Goal: Obtain resource: Download file/media

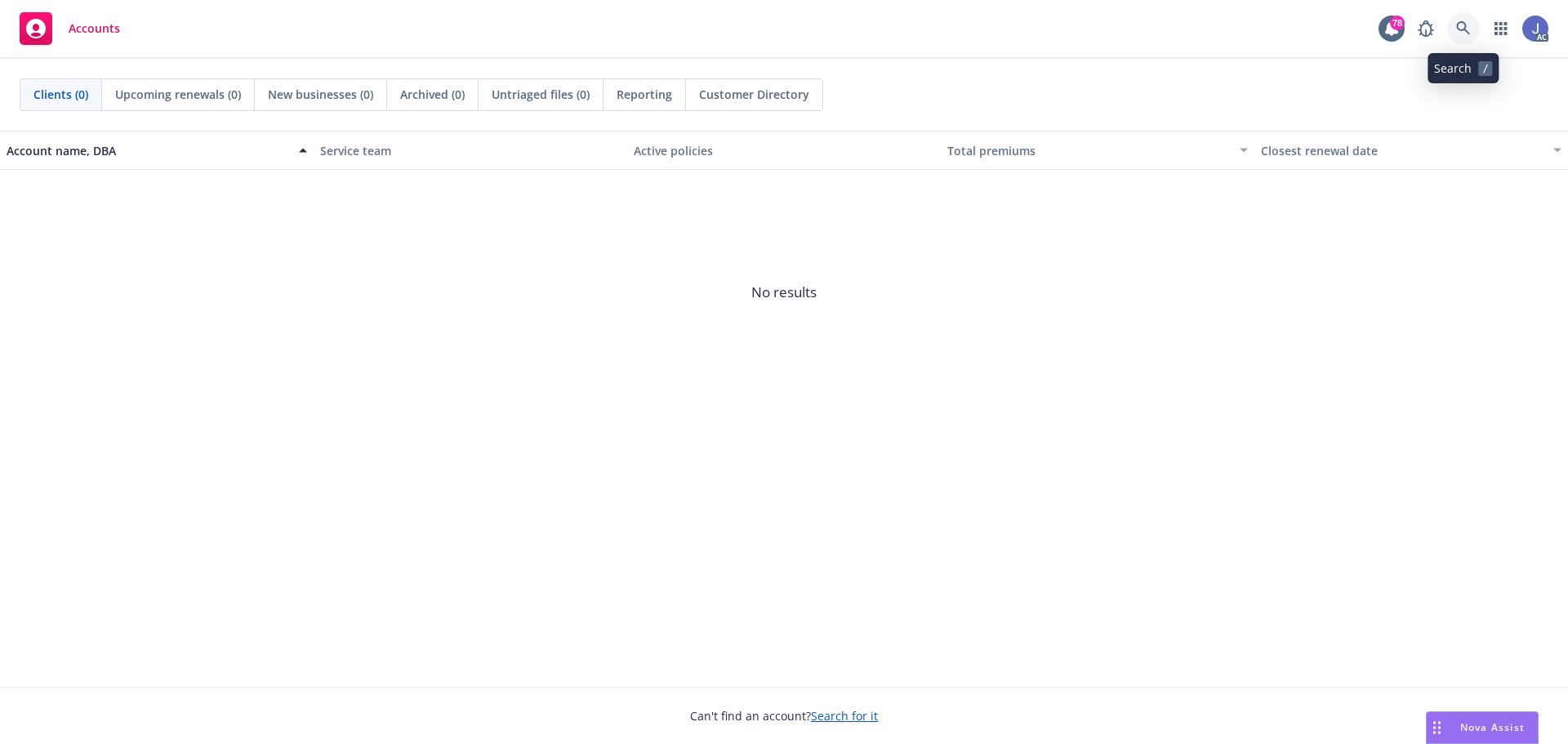
click at [1466, 28] on icon at bounding box center [1463, 28] width 14 height 14
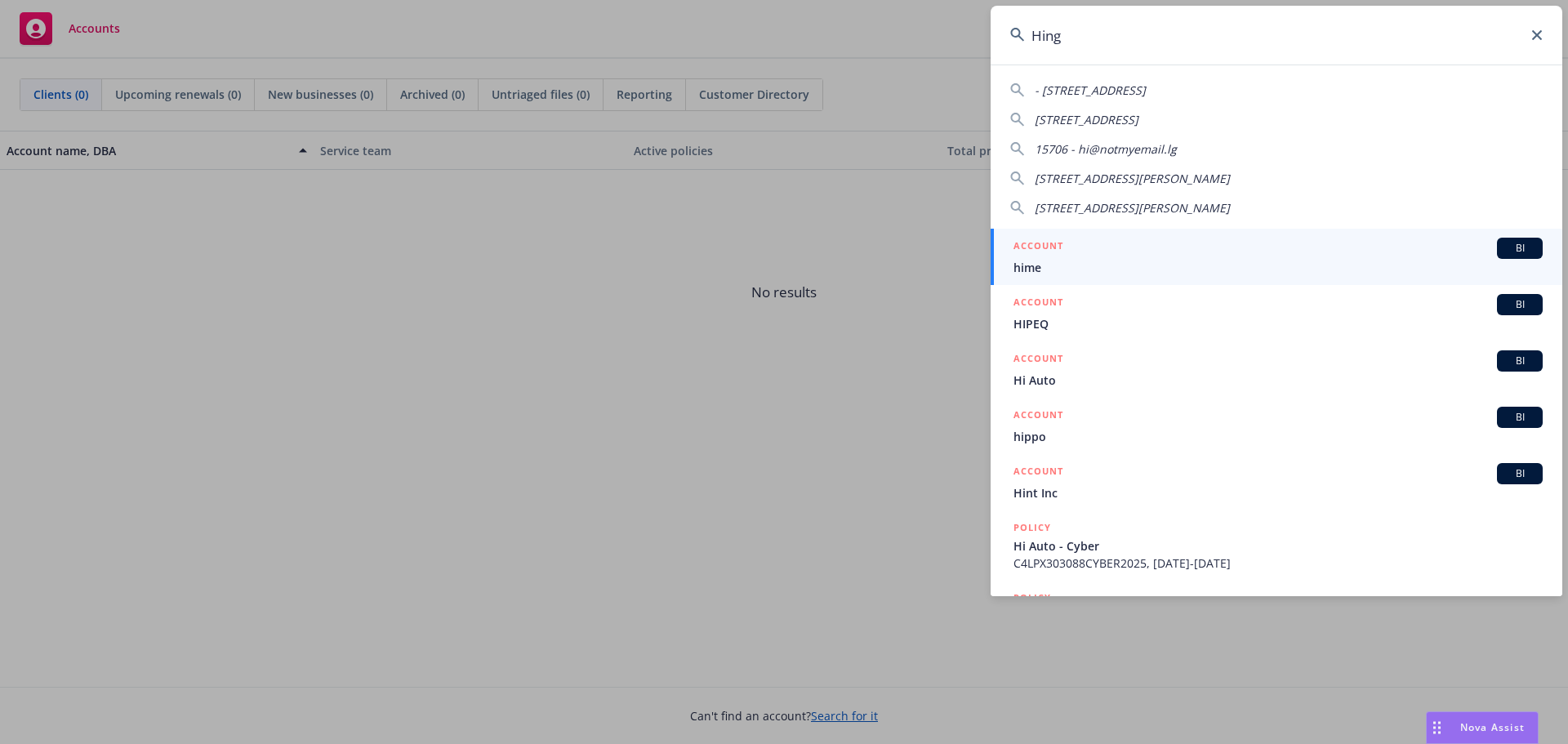
type input "Hinge"
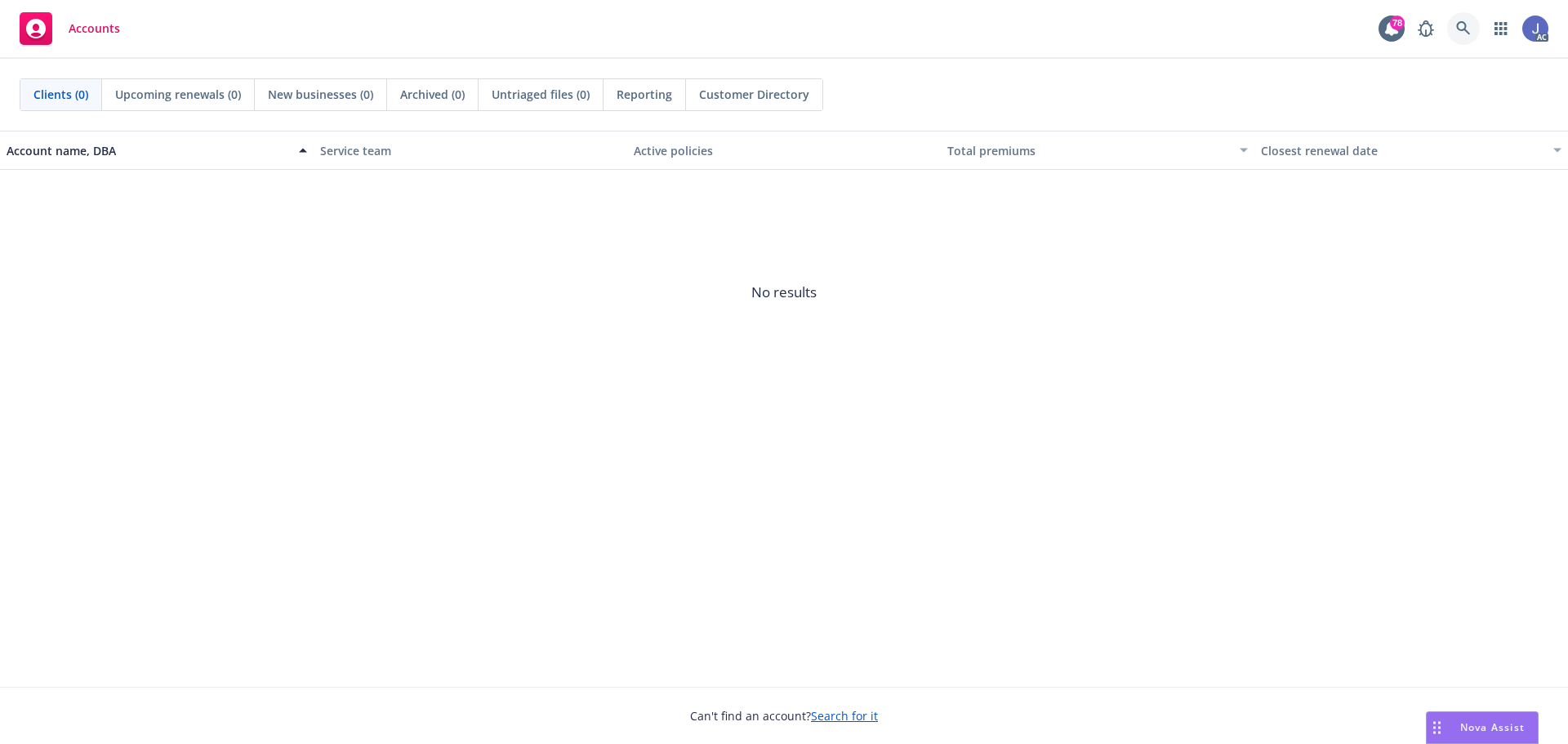
click at [1458, 29] on icon at bounding box center [1463, 28] width 14 height 14
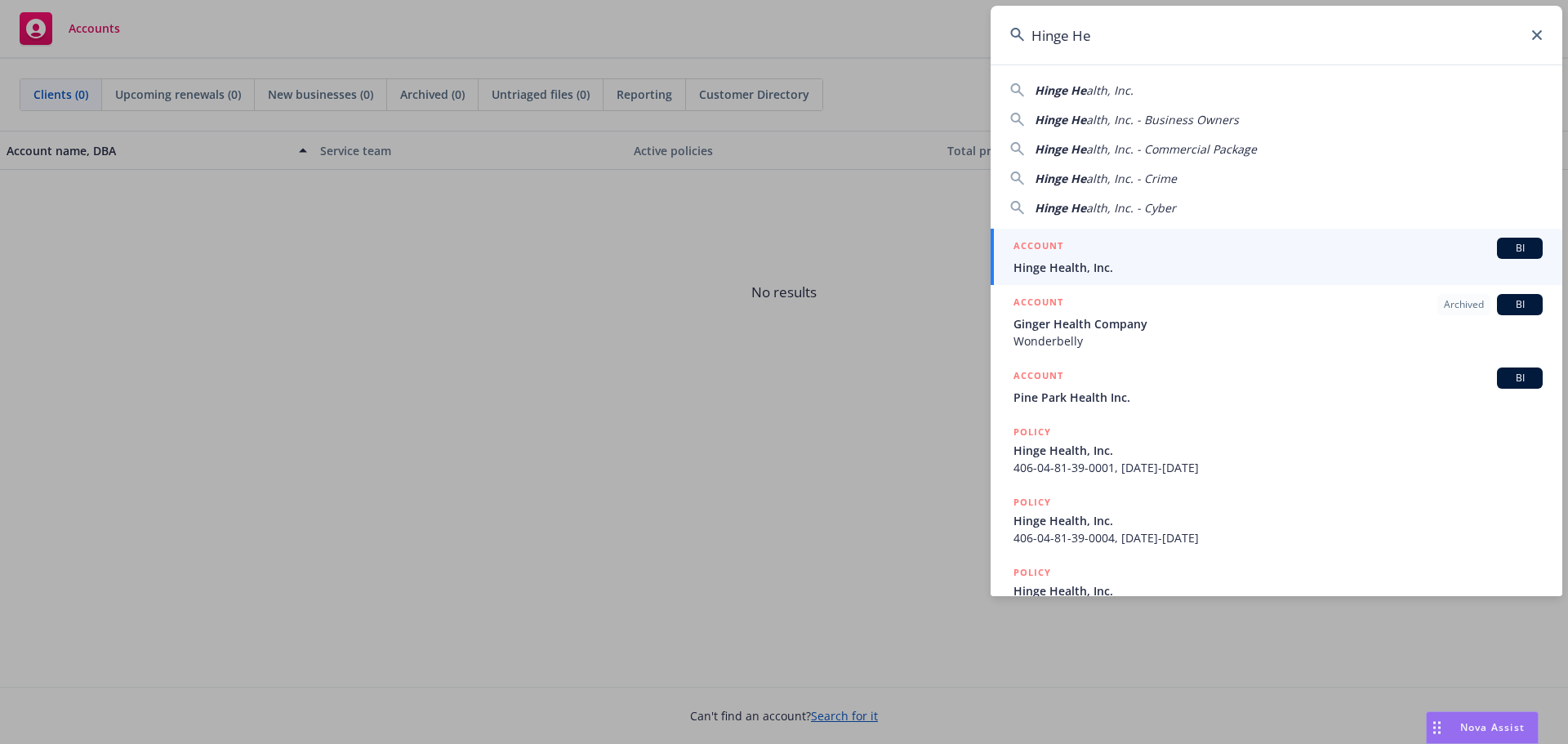
type input "Hinge He"
click at [1060, 264] on span "Hinge Health, Inc." at bounding box center [1278, 267] width 529 height 17
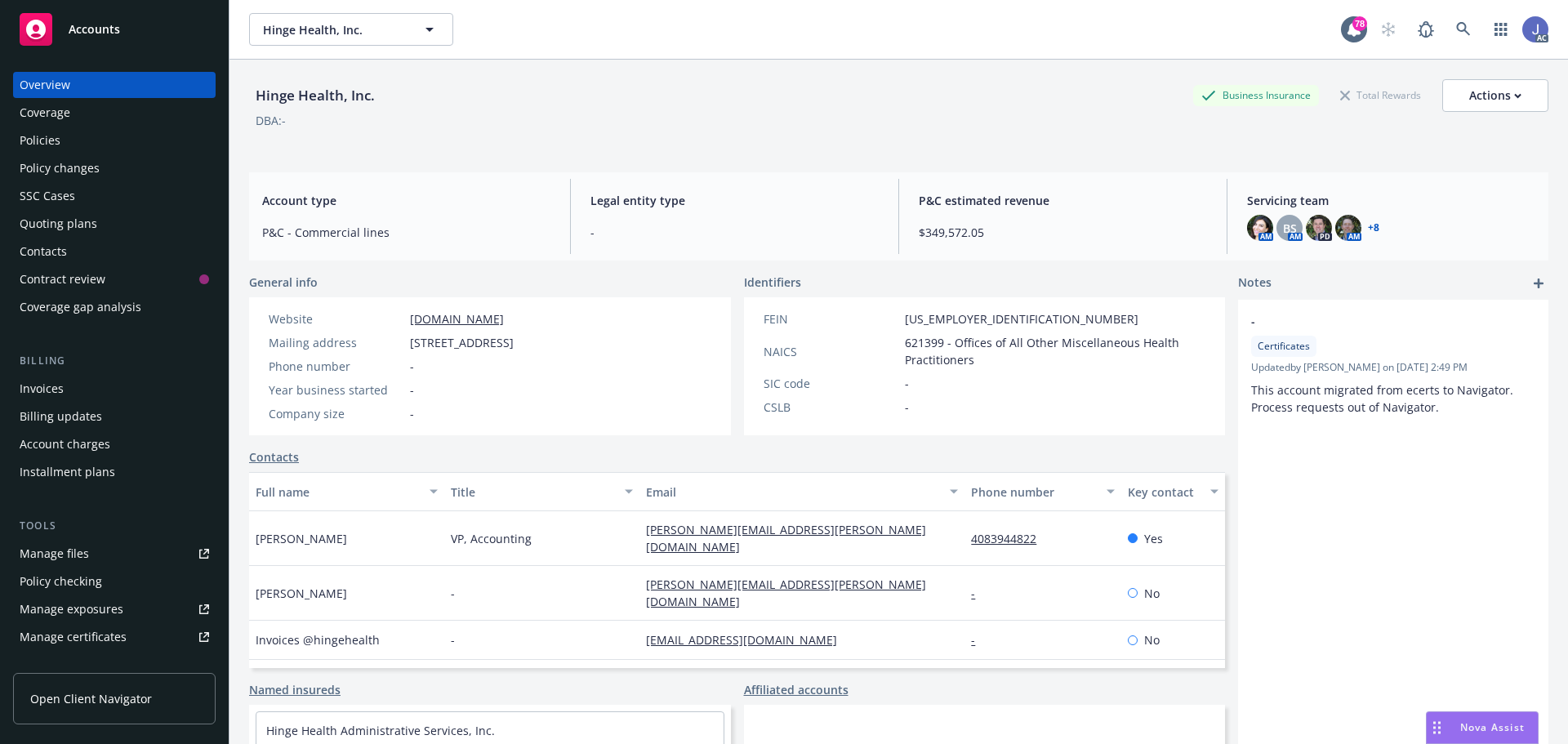
click at [63, 144] on div "Policies" at bounding box center [114, 140] width 189 height 26
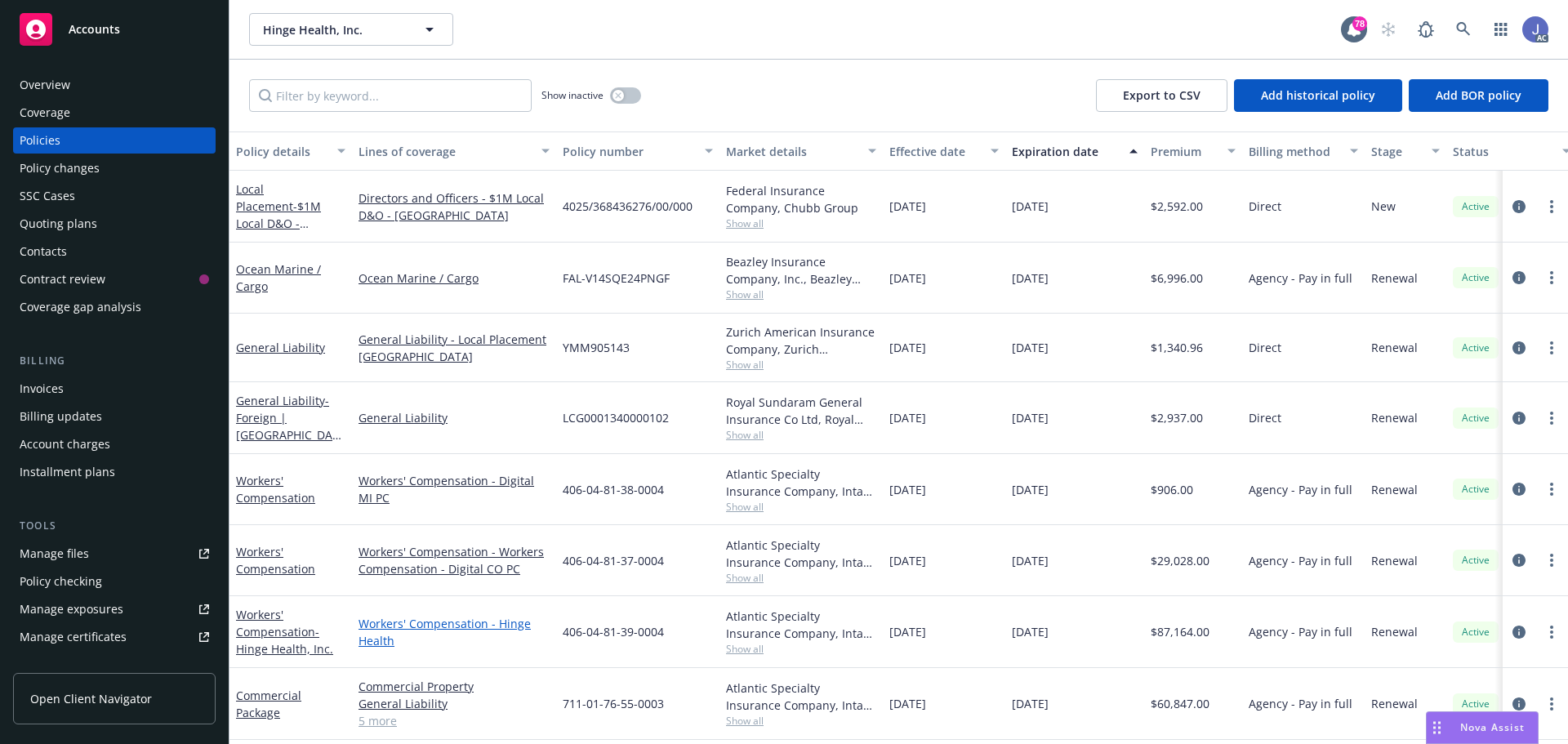
click at [401, 625] on link "Workers' Compensation - Hinge Health" at bounding box center [454, 632] width 191 height 34
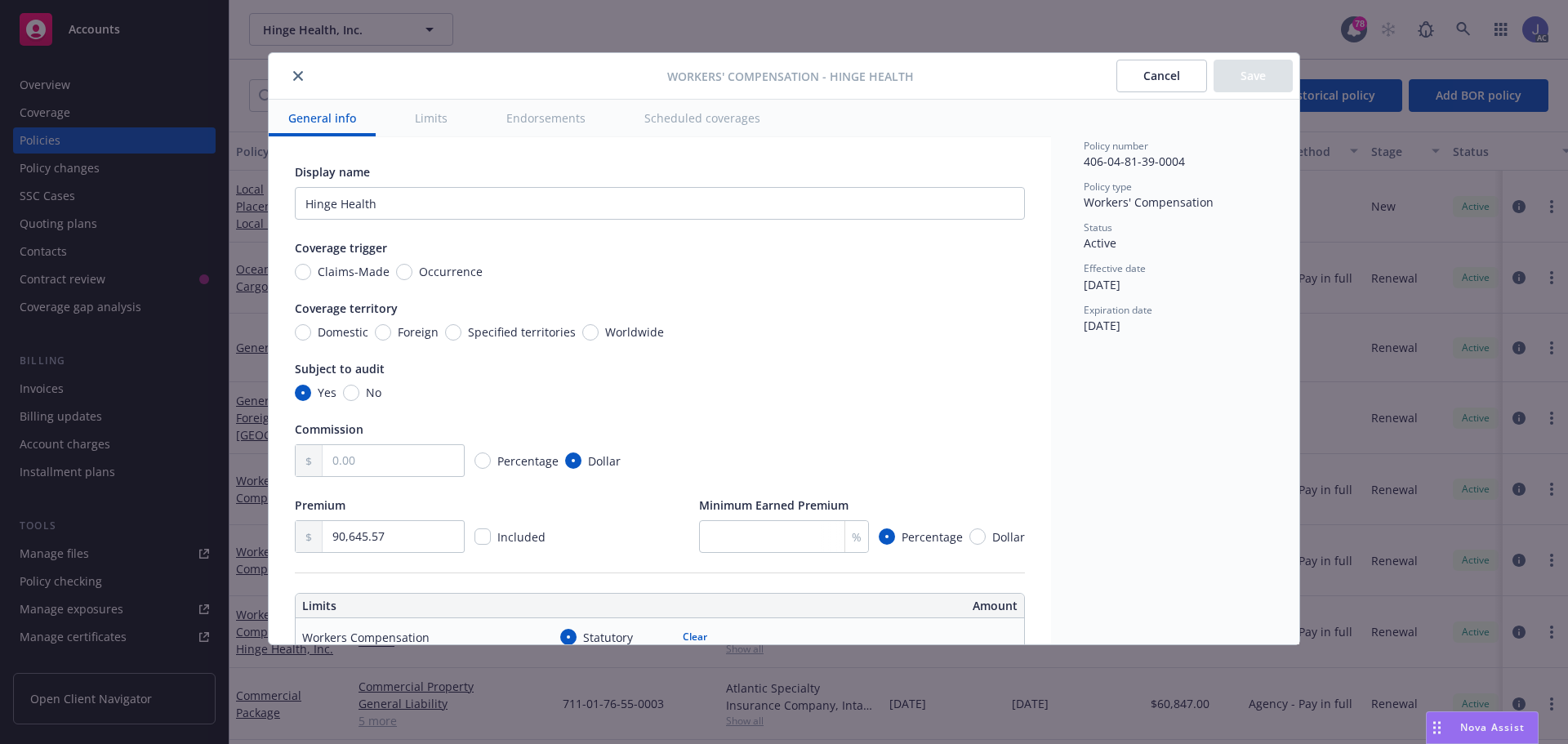
click at [308, 79] on div at bounding box center [472, 76] width 392 height 20
click at [294, 70] on button "close" at bounding box center [299, 76] width 20 height 20
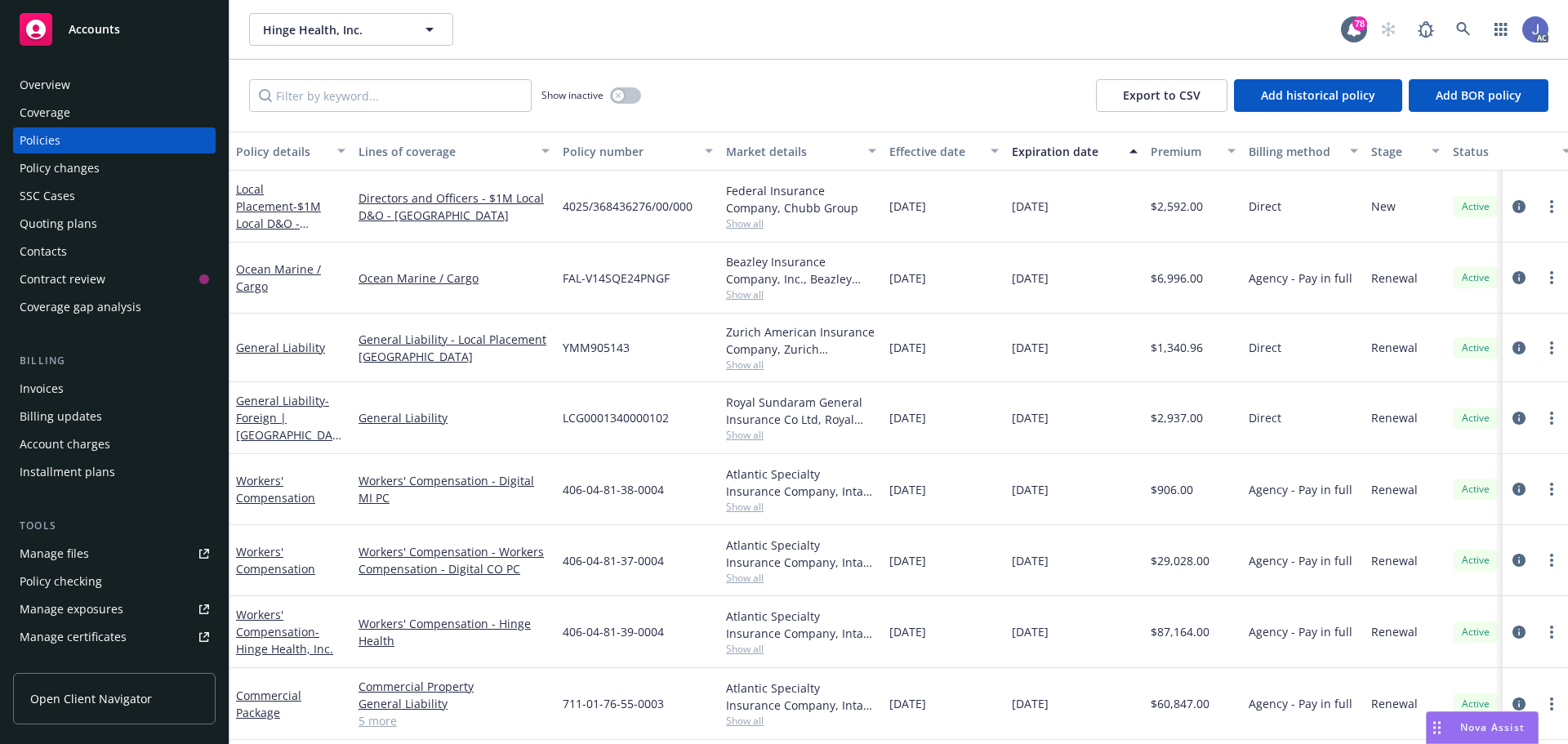
click at [95, 550] on link "Manage files" at bounding box center [114, 554] width 203 height 26
click at [286, 635] on link "Workers' Compensation - Hinge Health, Inc." at bounding box center [285, 632] width 98 height 50
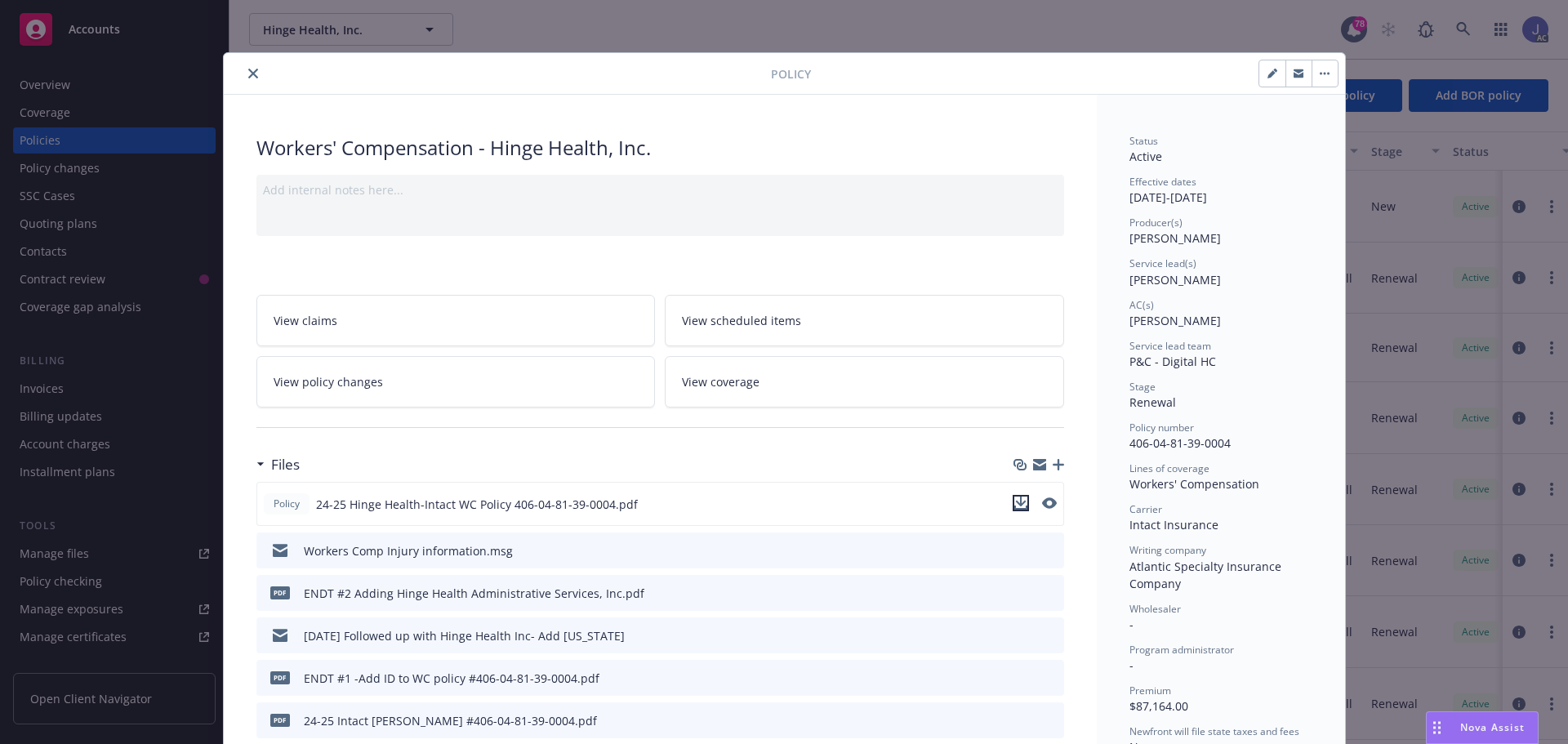
click at [1014, 500] on icon "download file" at bounding box center [1021, 503] width 13 height 13
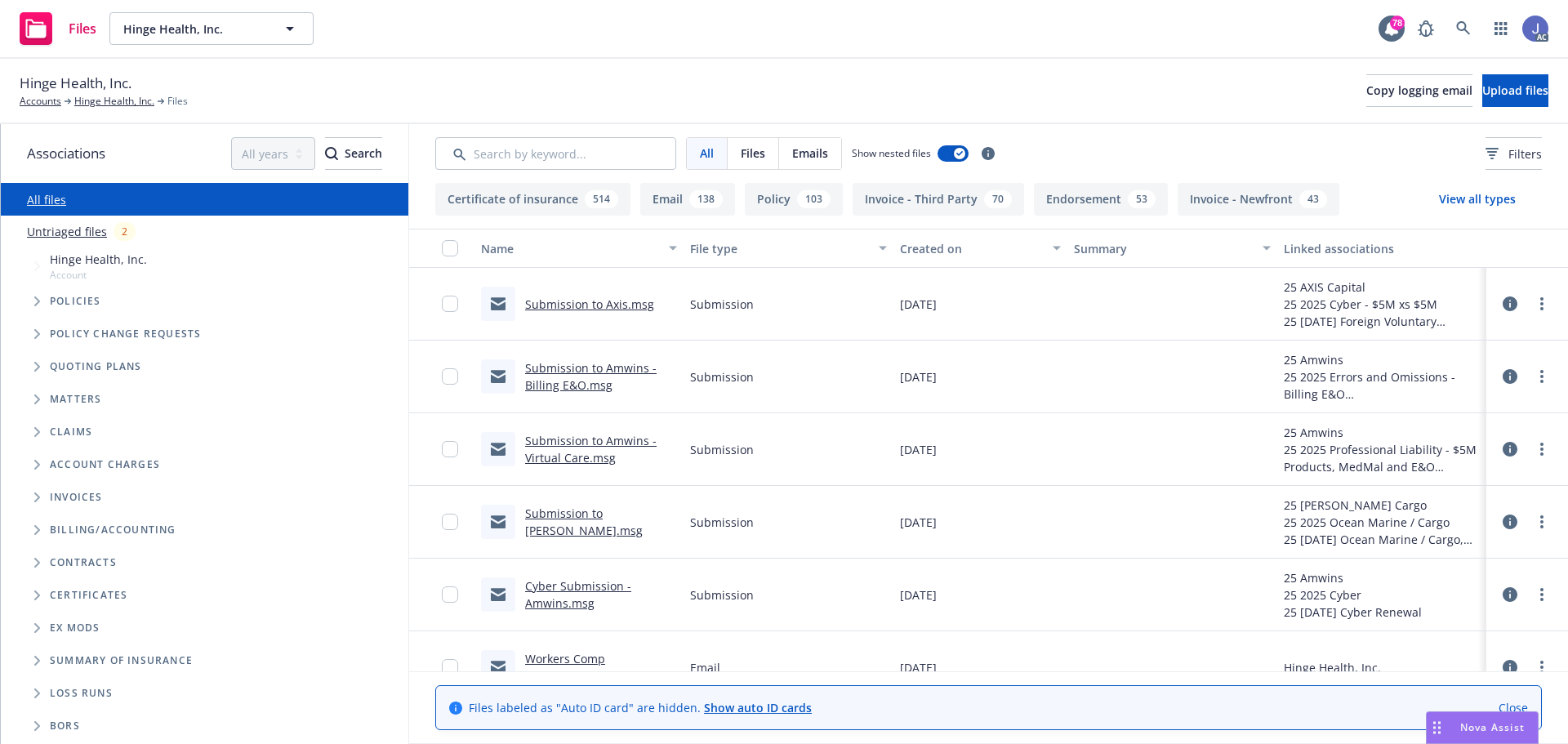
scroll to position [82, 0]
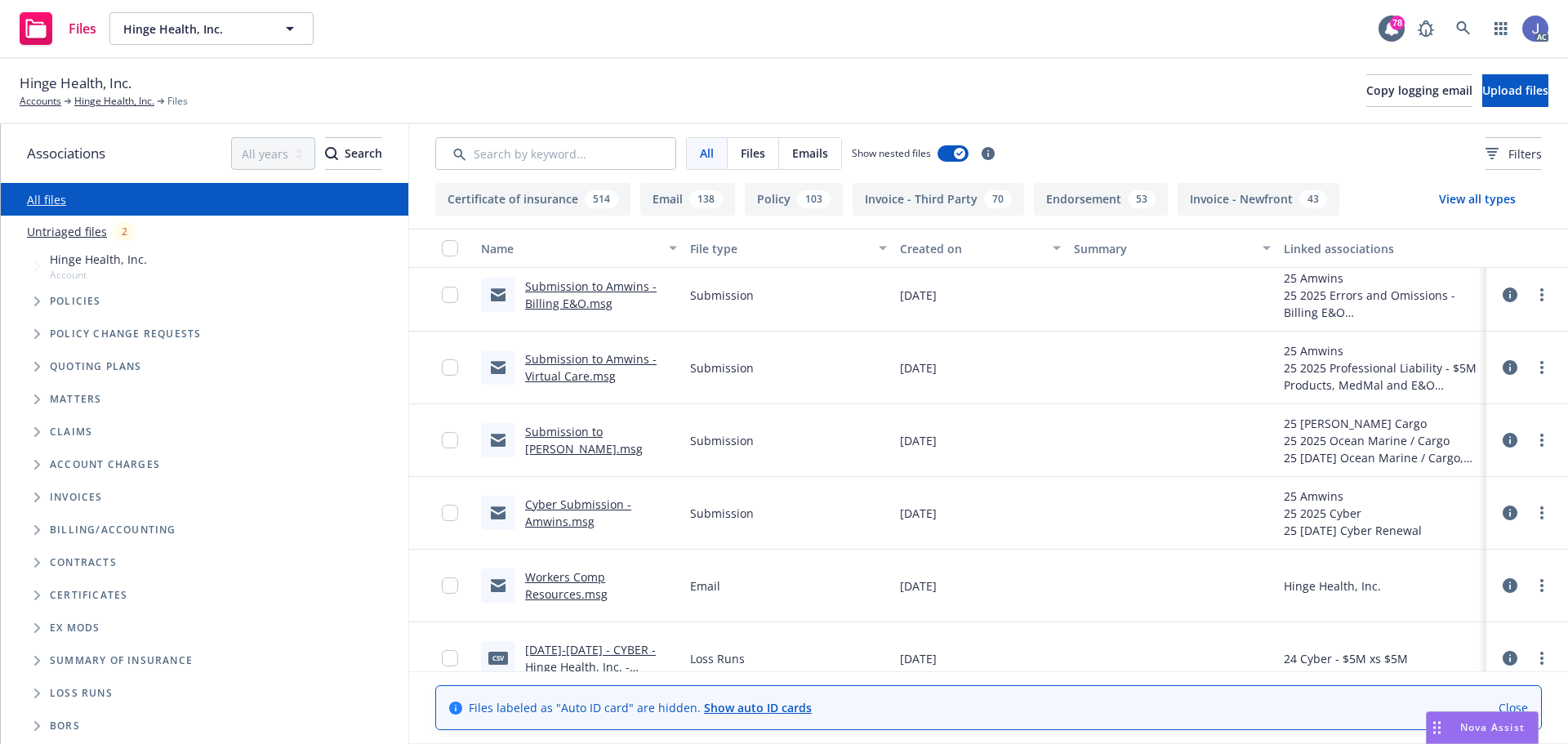
click at [552, 602] on div "Workers Comp Resources.msg" at bounding box center [600, 586] width 152 height 34
click at [554, 593] on link "Workers Comp Resources.msg" at bounding box center [566, 586] width 83 height 33
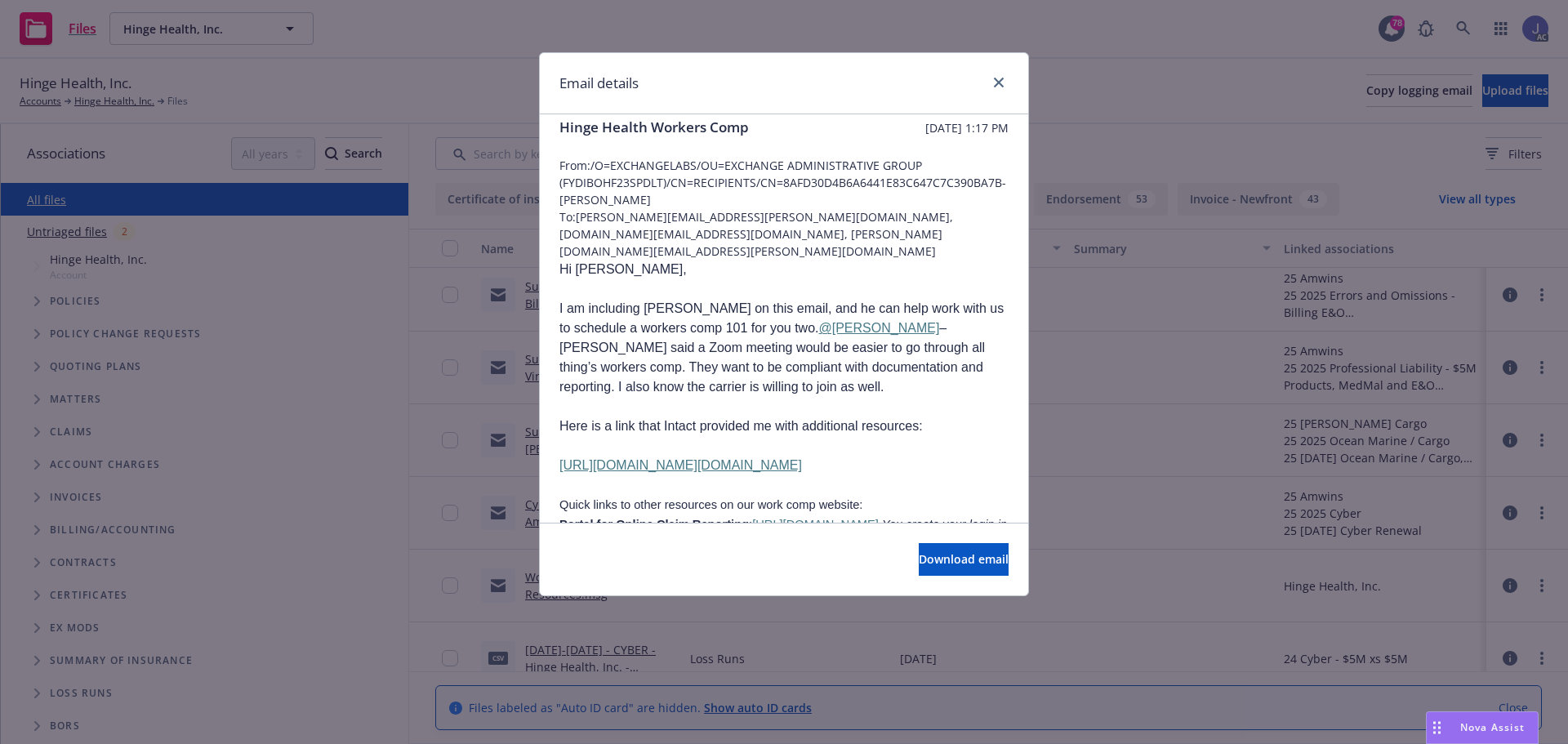
scroll to position [0, 0]
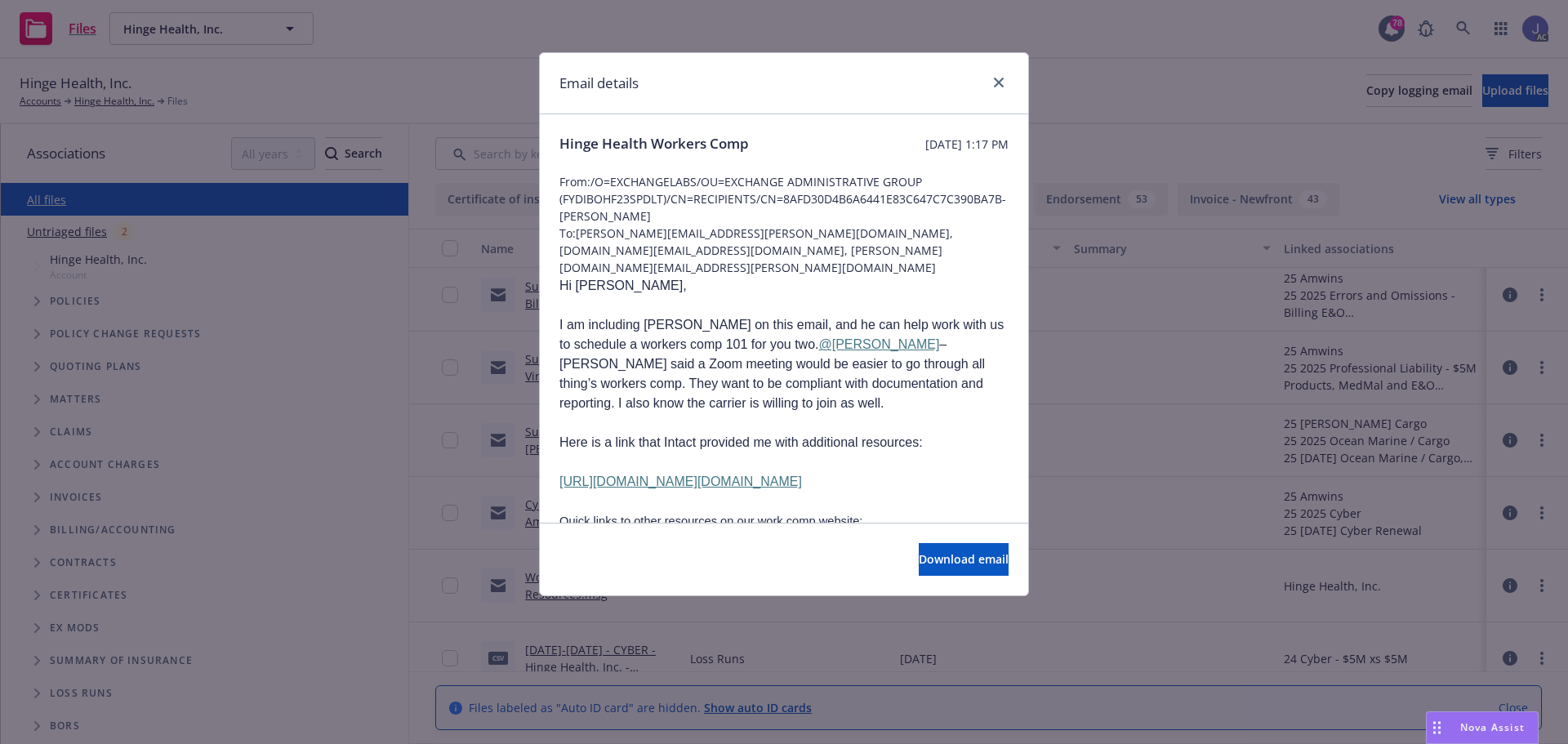
click at [1007, 89] on div at bounding box center [996, 84] width 26 height 21
click at [993, 81] on link "close" at bounding box center [999, 83] width 20 height 20
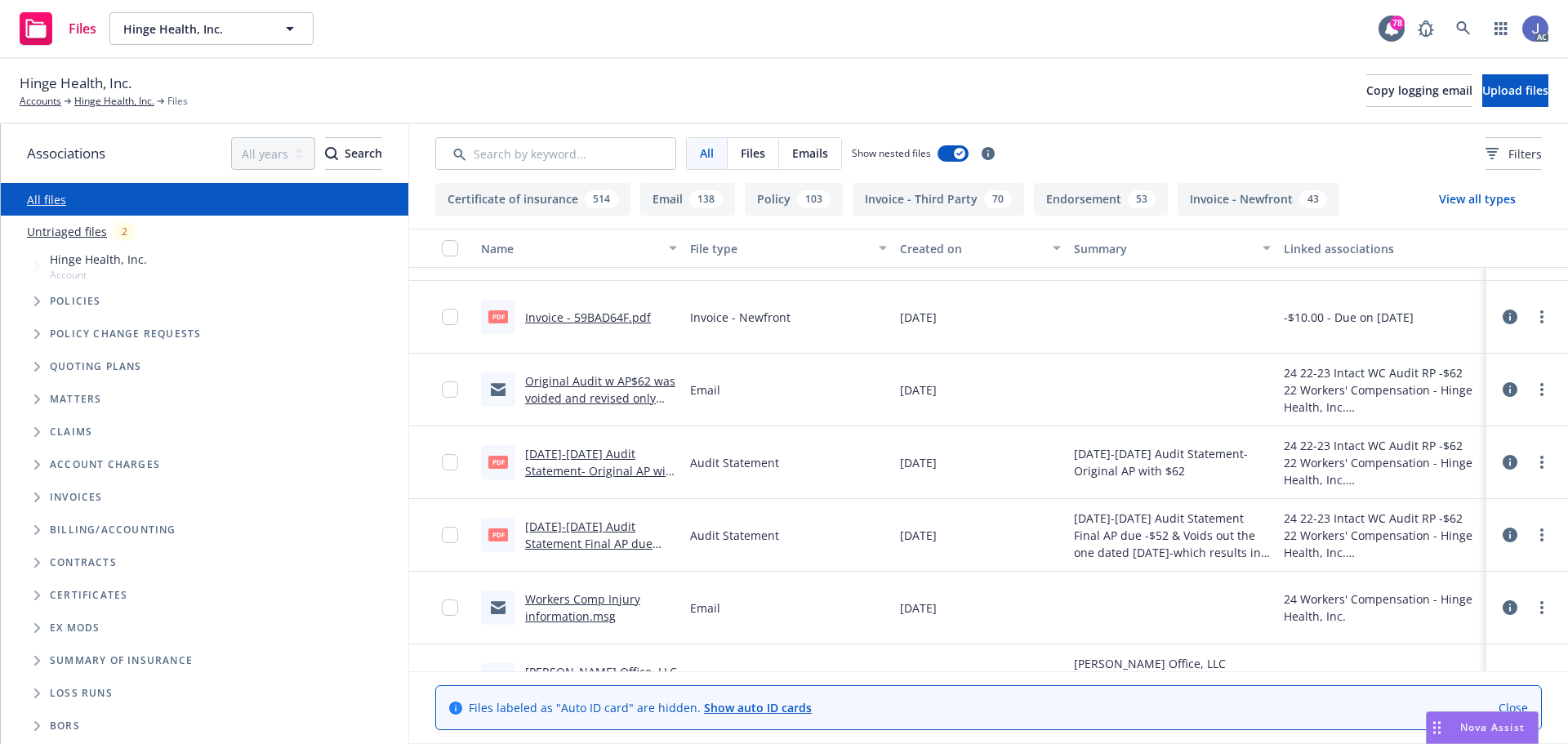
scroll to position [817, 0]
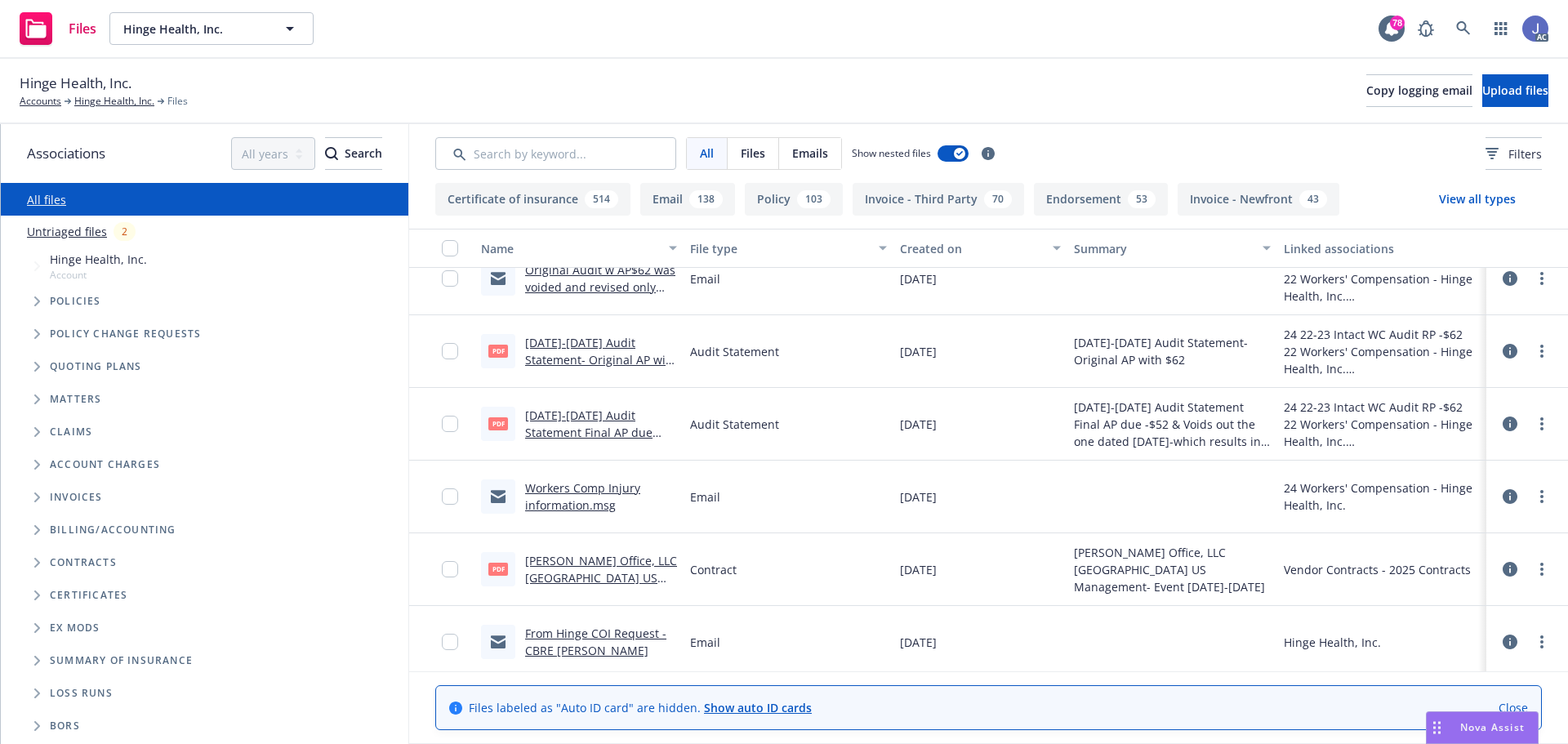
click at [557, 492] on link "Workers Comp Injury information.msg" at bounding box center [582, 497] width 115 height 33
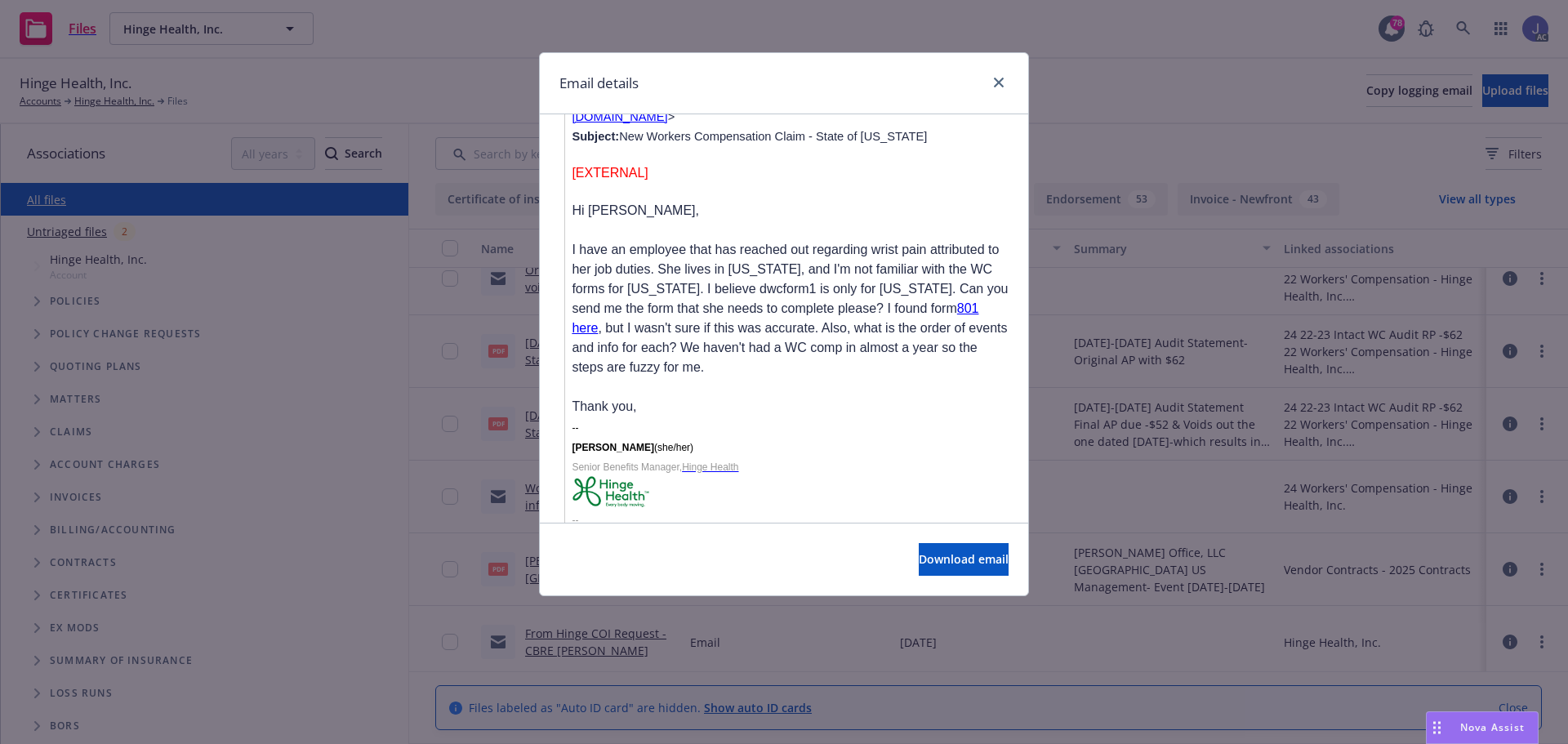
scroll to position [2292, 0]
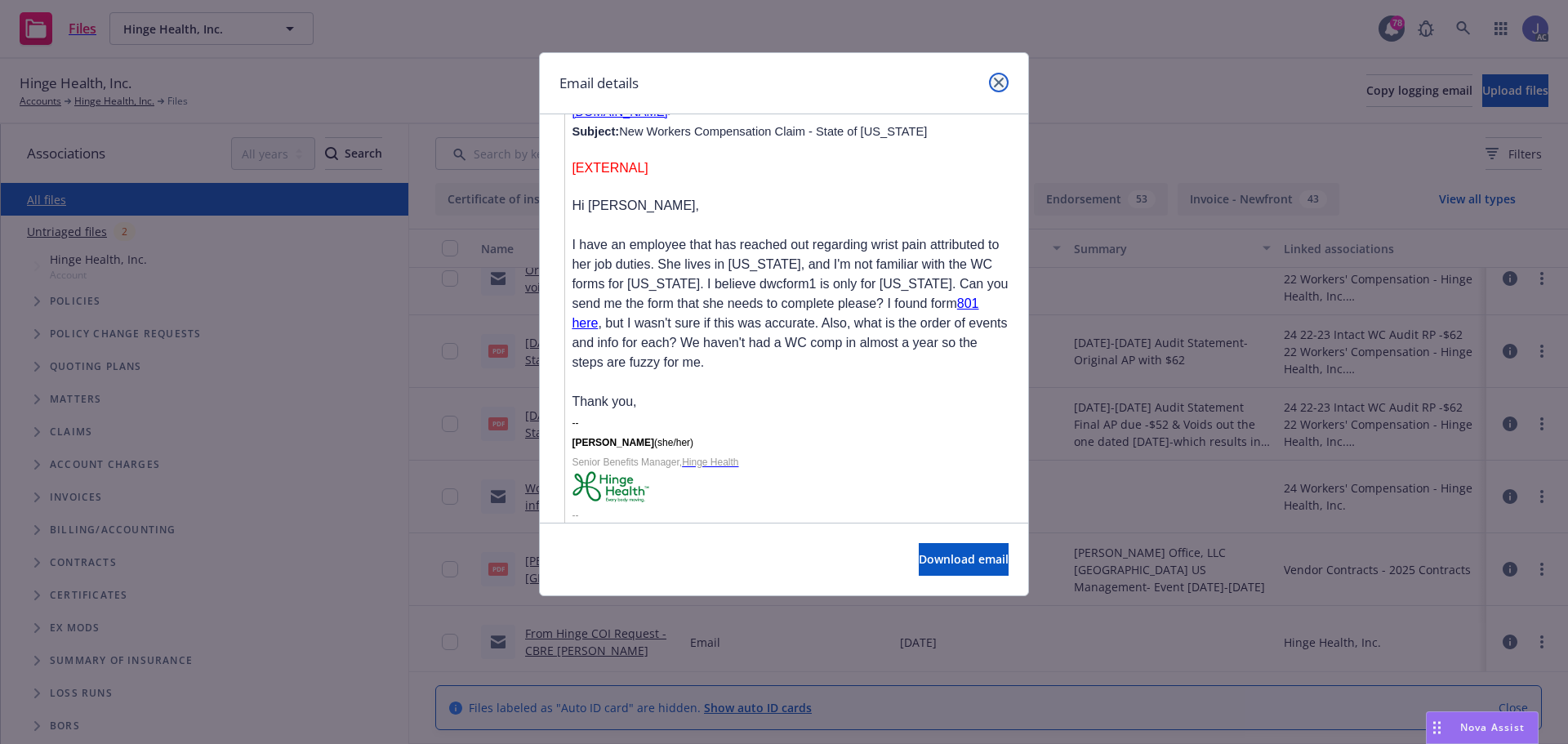
click at [1003, 85] on icon "close" at bounding box center [999, 83] width 10 height 10
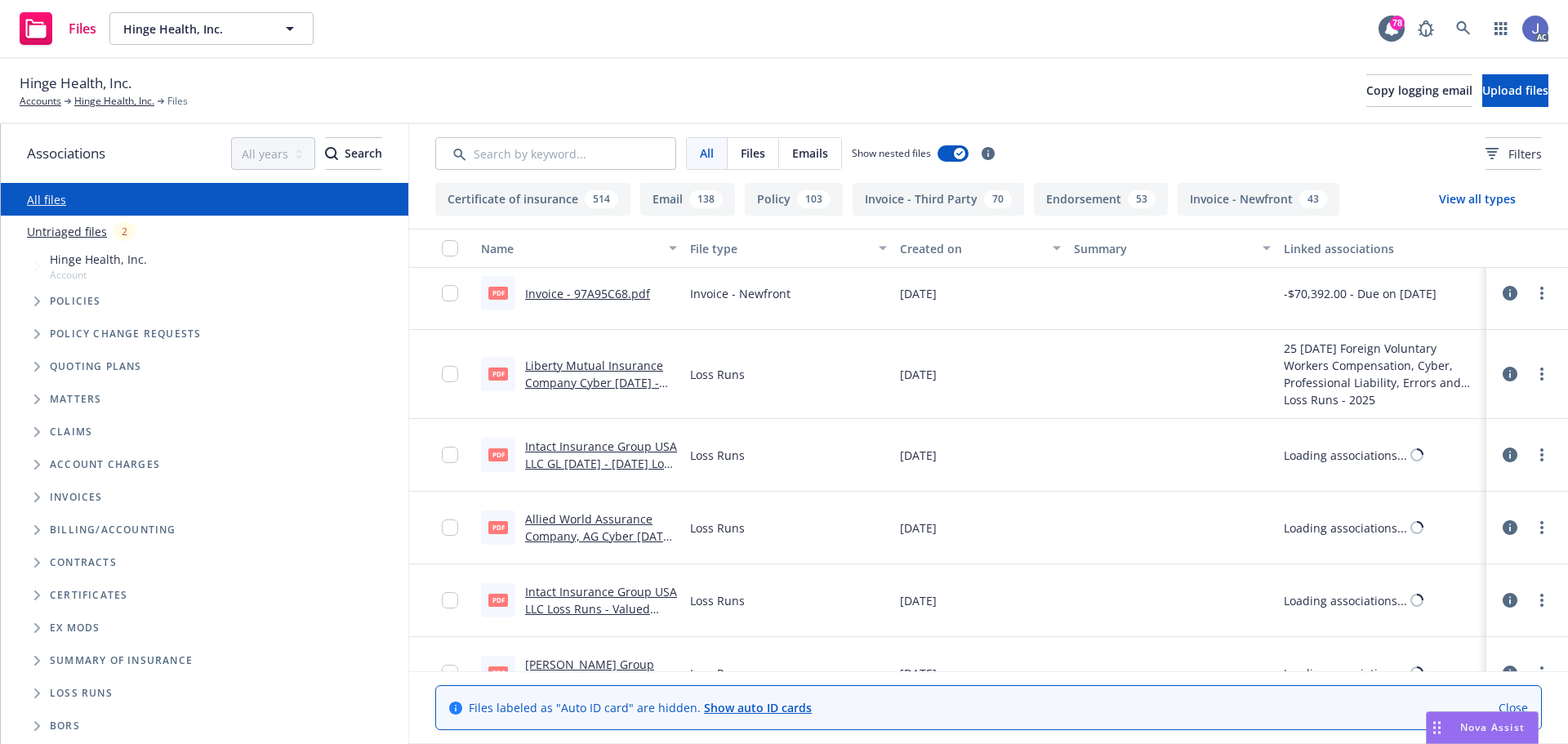
scroll to position [1307, 0]
